Goal: Communication & Community: Answer question/provide support

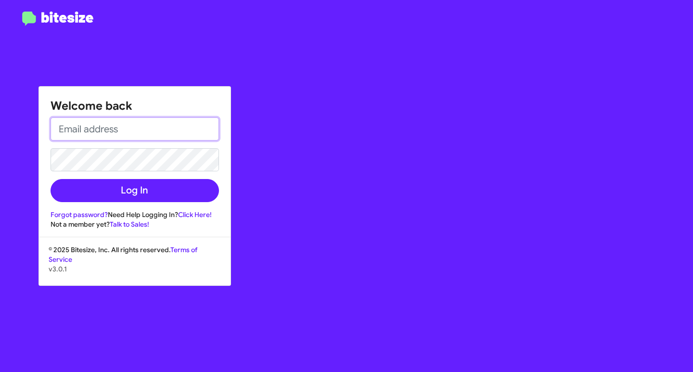
click at [135, 135] on input "email" at bounding box center [135, 128] width 168 height 23
type input "[EMAIL_ADDRESS][DOMAIN_NAME]"
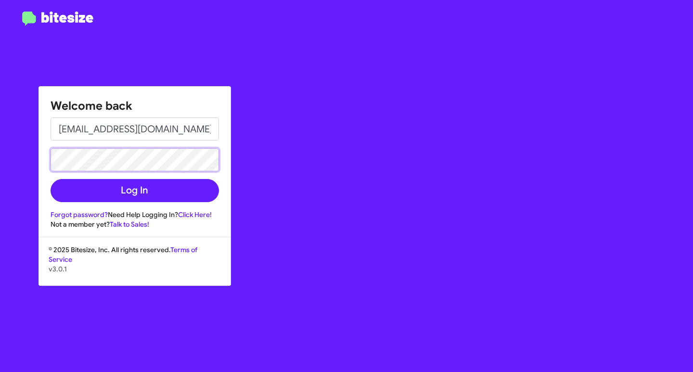
click at [51, 179] on button "Log In" at bounding box center [135, 190] width 168 height 23
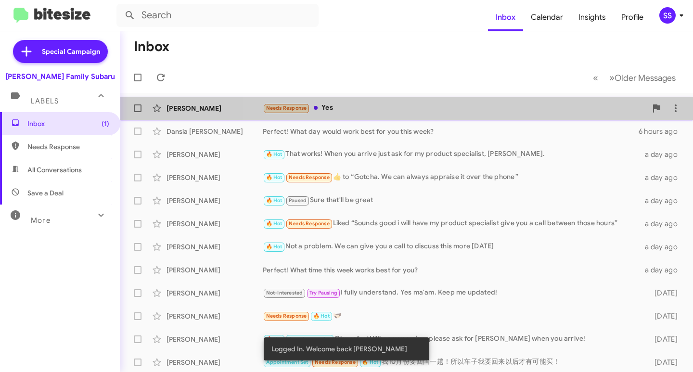
click at [446, 107] on div "Needs Response Yes" at bounding box center [455, 107] width 384 height 11
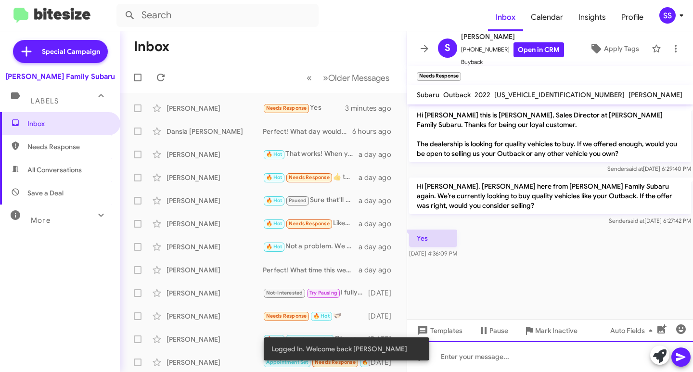
click at [507, 358] on div at bounding box center [550, 356] width 286 height 31
